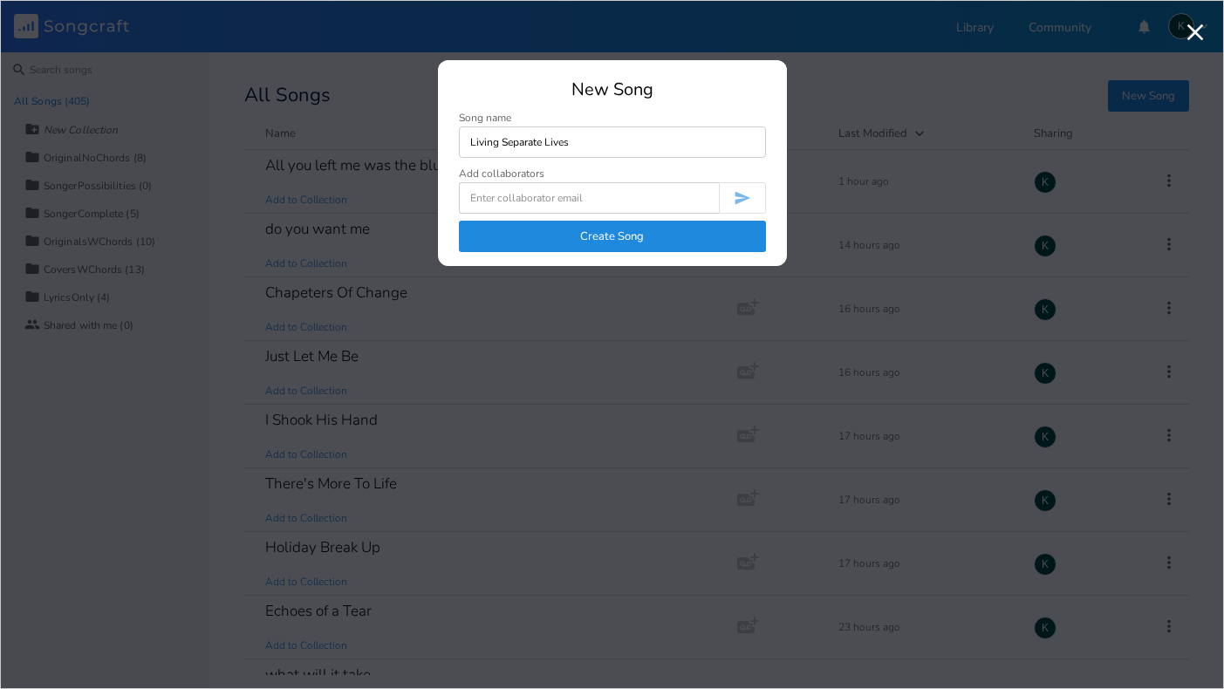
type input "Living Separate Lives"
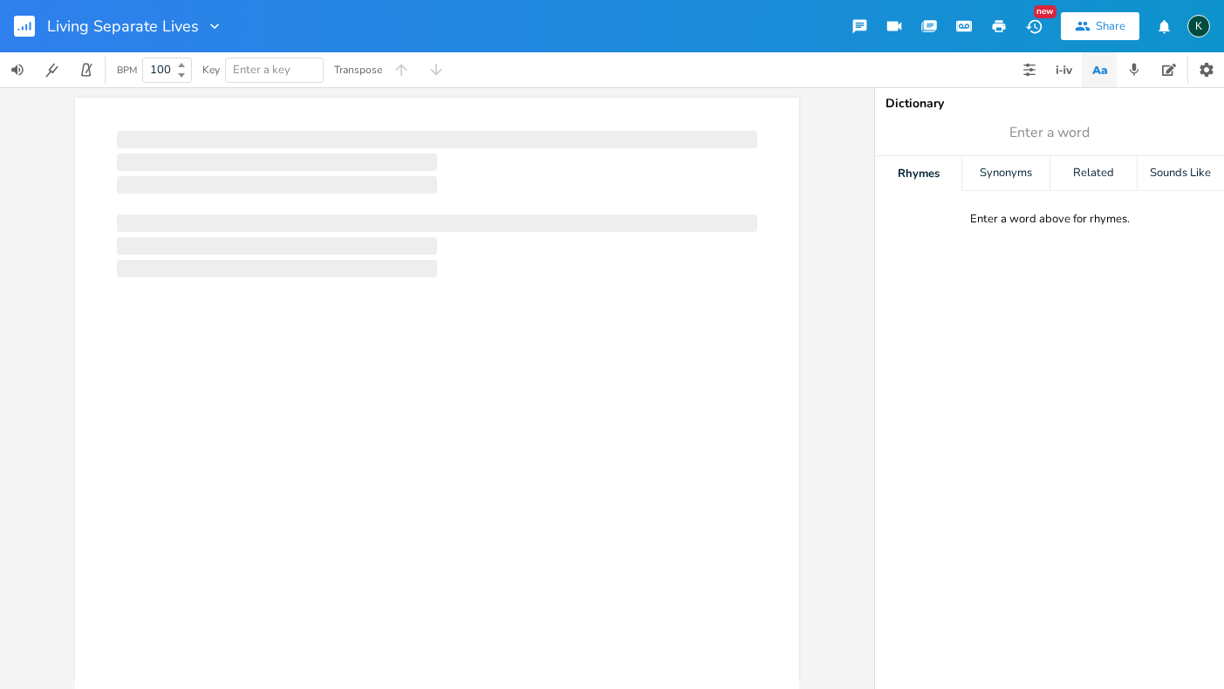
scroll to position [0, 1]
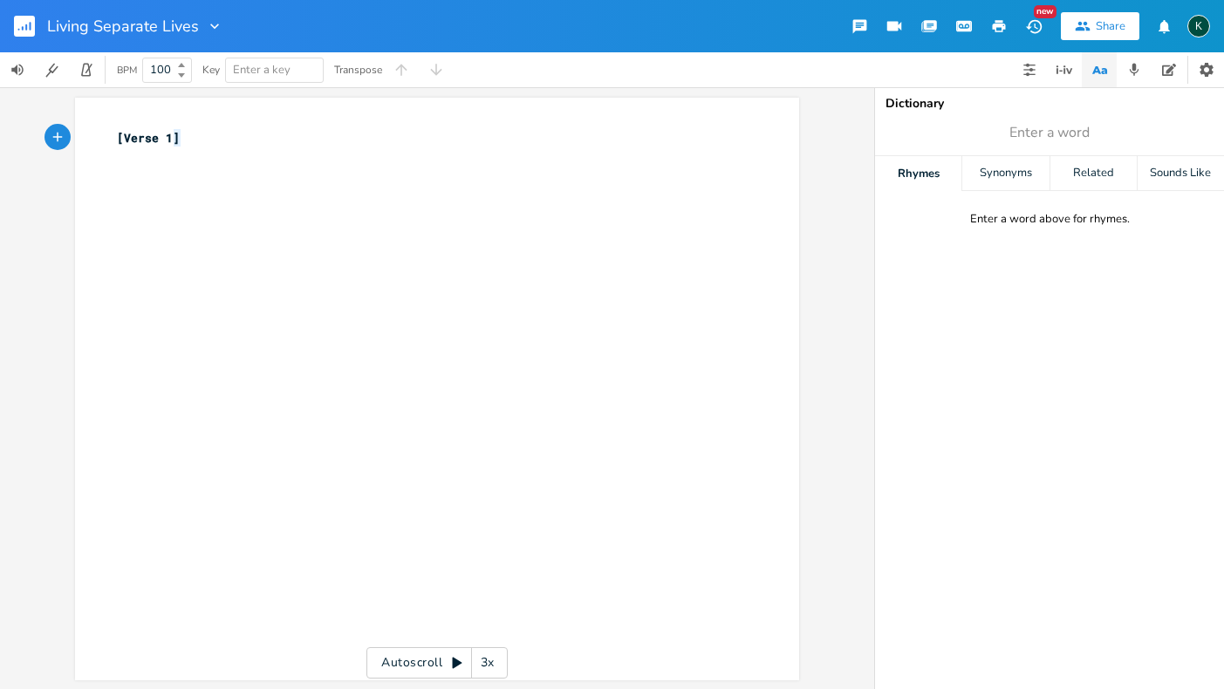
type textarea "[Verse 1]"
drag, startPoint x: 181, startPoint y: 135, endPoint x: 58, endPoint y: 133, distance: 123.9
click at [58, 133] on div "[Verse 1] x [Verse 1] ​ Autoscroll 3x" at bounding box center [437, 388] width 874 height 602
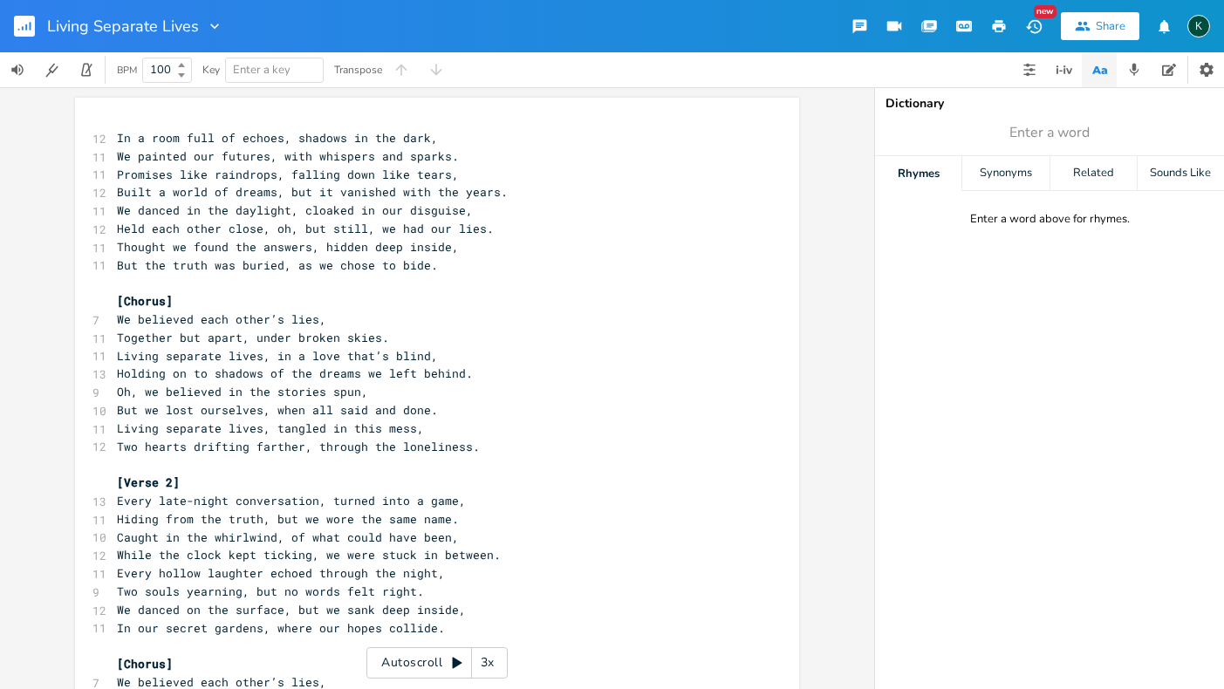
scroll to position [0, 0]
click at [117, 138] on span "In a room full of echoes, shadows in the dark," at bounding box center [277, 138] width 321 height 16
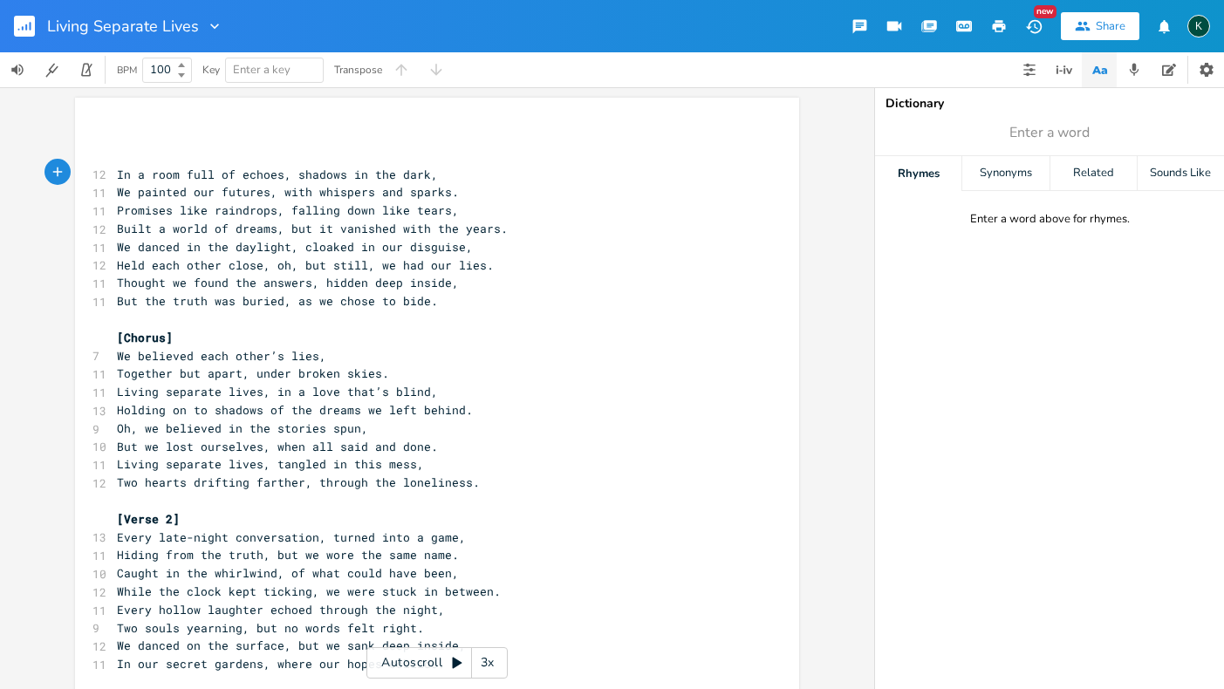
click at [119, 138] on pre "​" at bounding box center [428, 138] width 630 height 18
type textarea "[Verse}"
type textarea "]"
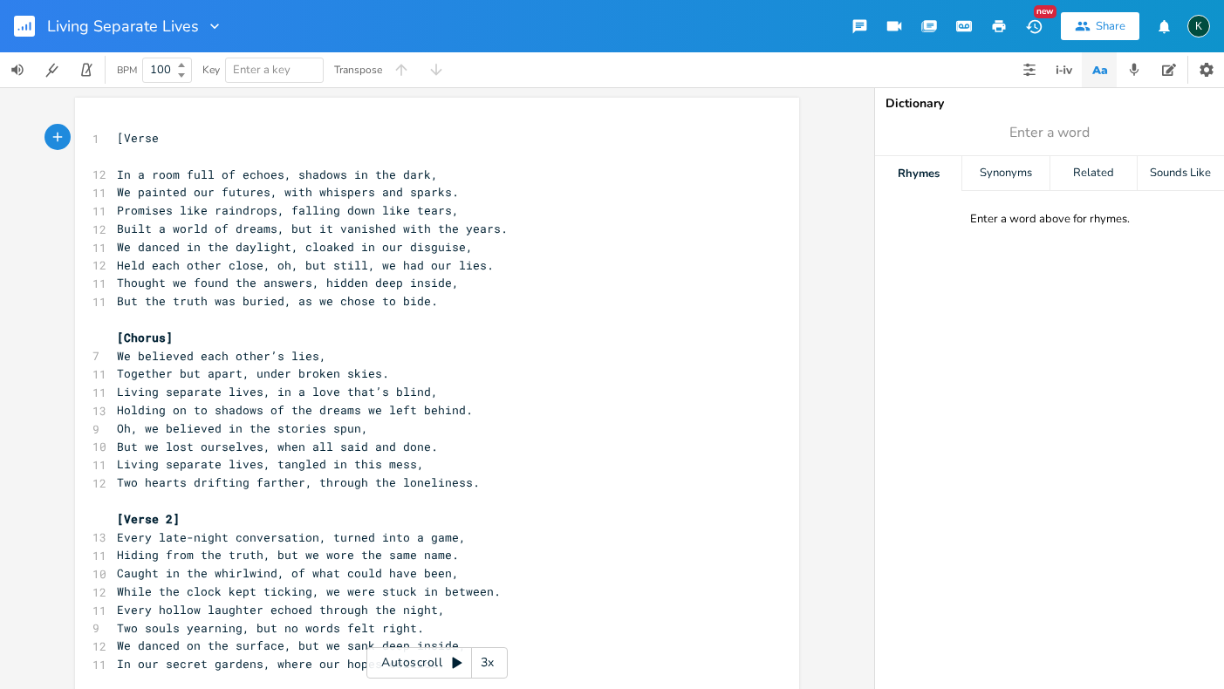
scroll to position [0, 3]
click at [305, 390] on pre "Living separate lives, in a love that’s blind," at bounding box center [428, 392] width 630 height 18
